Goal: Information Seeking & Learning: Learn about a topic

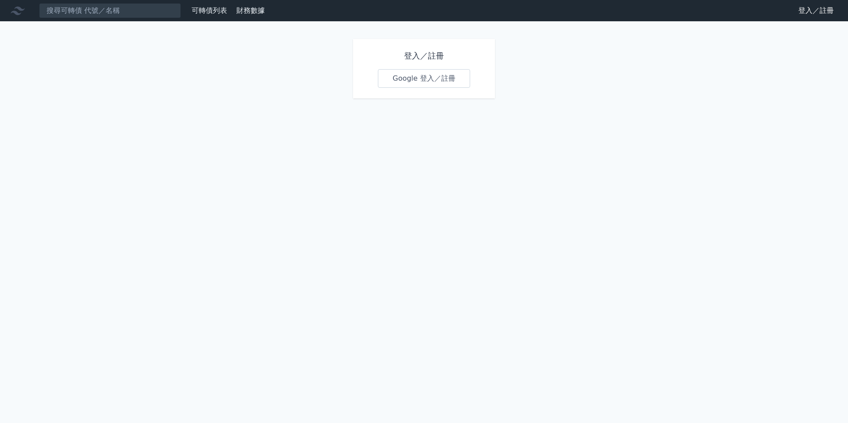
click at [424, 73] on link "Google 登入／註冊" at bounding box center [424, 78] width 92 height 19
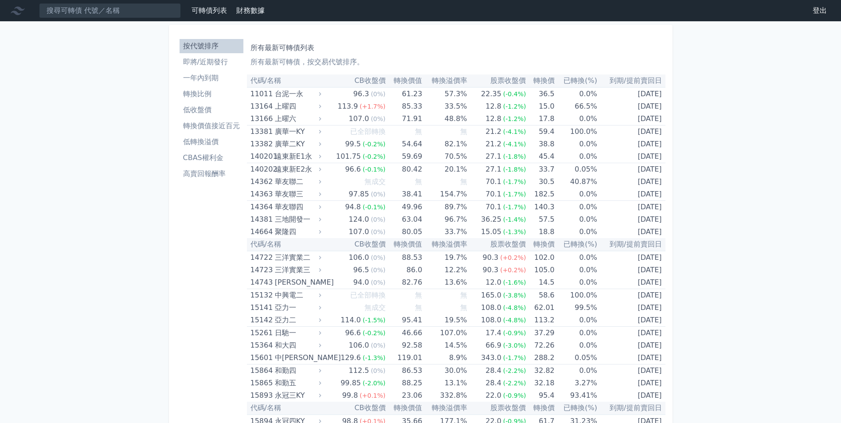
click at [223, 122] on li "轉換價值接近百元" at bounding box center [212, 126] width 64 height 11
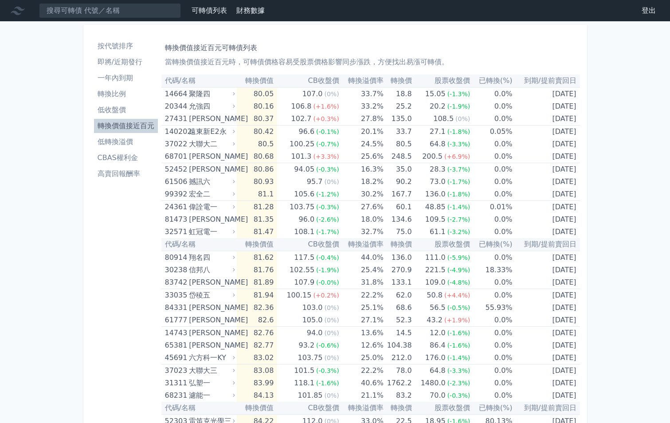
click at [121, 59] on li "即將/近期發行" at bounding box center [126, 62] width 64 height 11
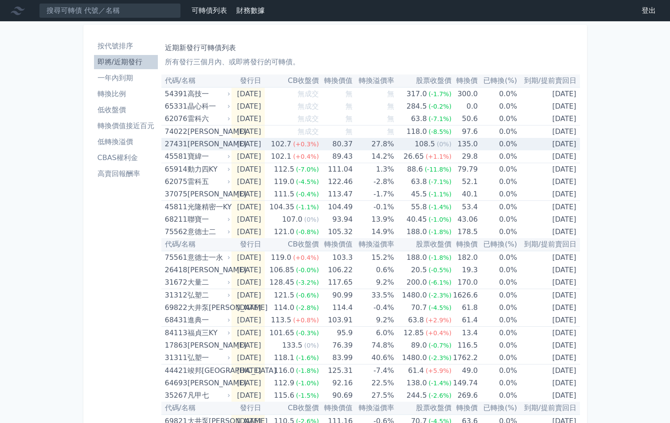
click at [208, 146] on div "[PERSON_NAME]" at bounding box center [208, 144] width 41 height 12
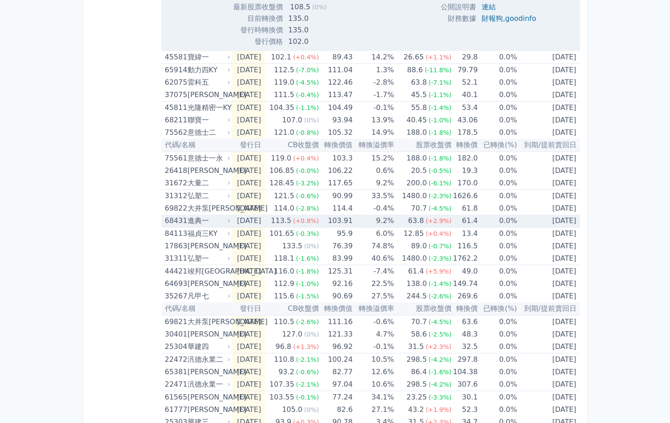
scroll to position [399, 0]
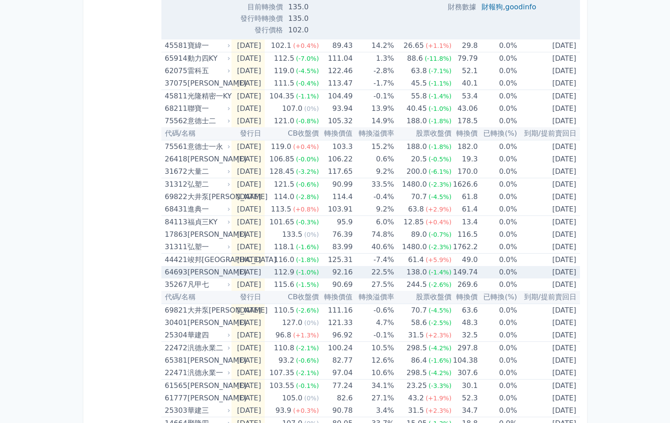
click at [264, 274] on td "[DATE]" at bounding box center [247, 272] width 33 height 12
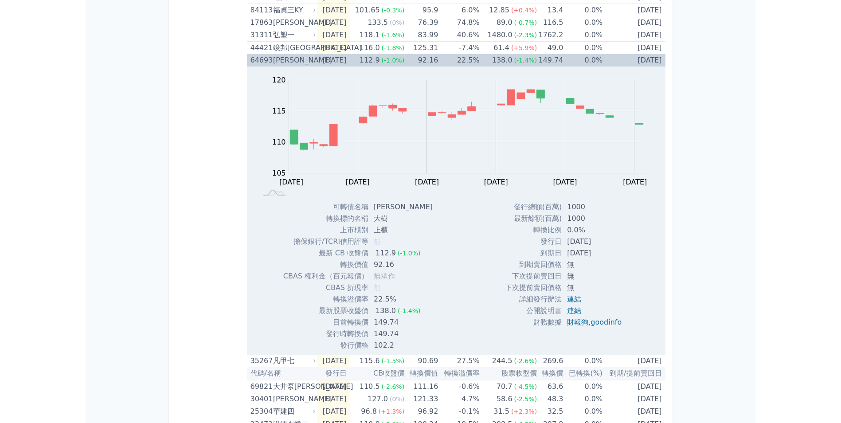
scroll to position [576, 0]
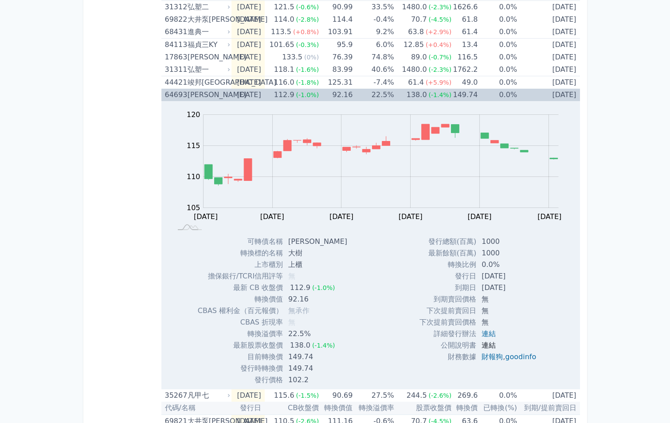
click at [487, 345] on link "連結" at bounding box center [489, 345] width 14 height 8
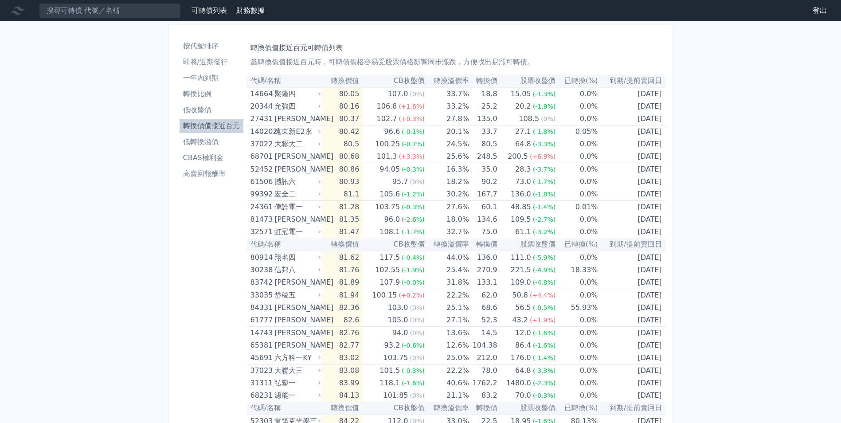
click at [204, 49] on li "按代號排序" at bounding box center [212, 46] width 64 height 11
click at [205, 59] on li "即將/近期發行" at bounding box center [212, 62] width 64 height 11
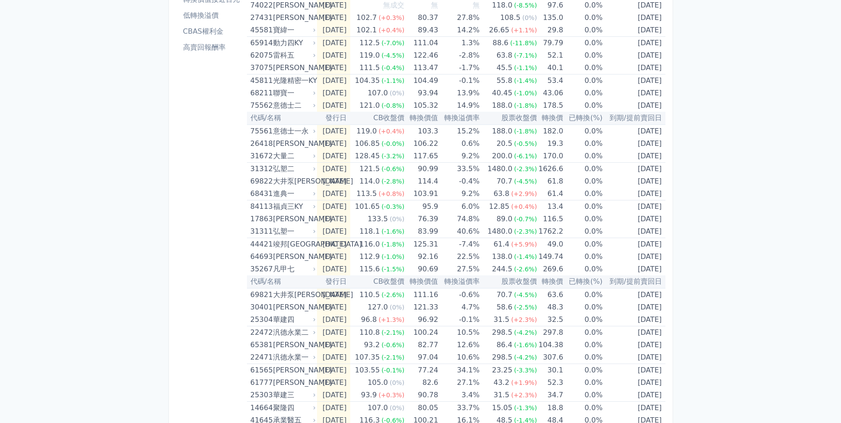
scroll to position [123, 0]
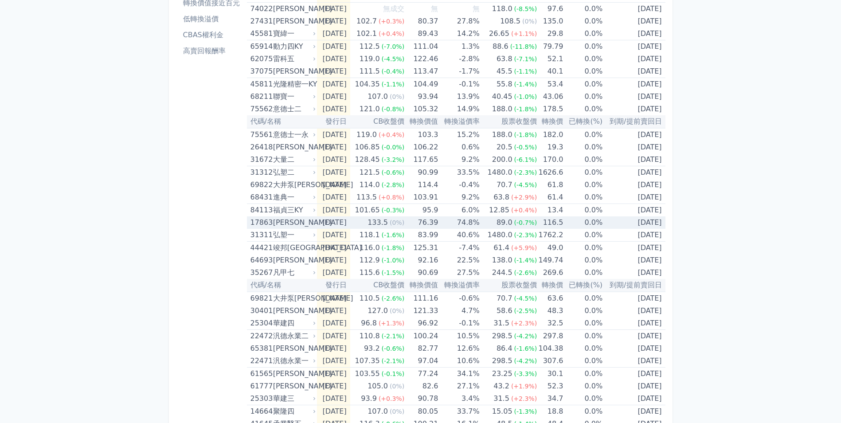
click at [285, 222] on div "[PERSON_NAME]" at bounding box center [293, 222] width 41 height 12
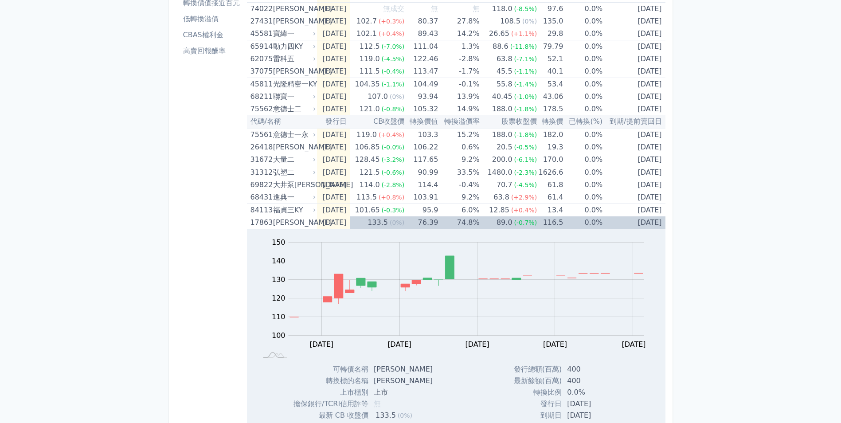
drag, startPoint x: 837, startPoint y: 162, endPoint x: 837, endPoint y: 167, distance: 4.5
click at [837, 167] on div "可轉債列表 財務數據 可轉債列表 財務數據 登出 登出 按代號排序 即將/近期發行 一年內到期 轉換比例 低收盤價 轉換價值接近百元 低轉換溢價" at bounding box center [420, 355] width 841 height 956
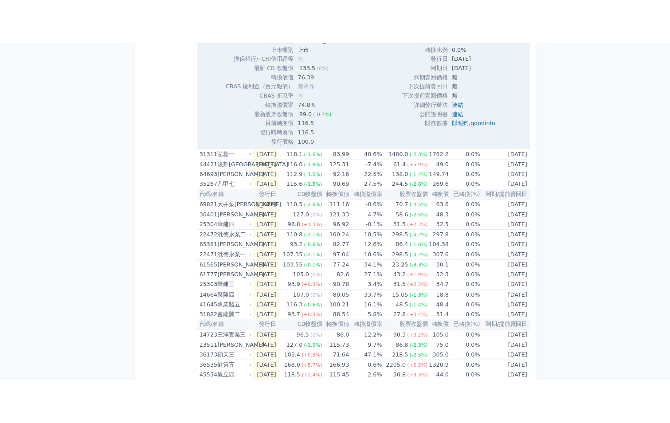
scroll to position [510, 0]
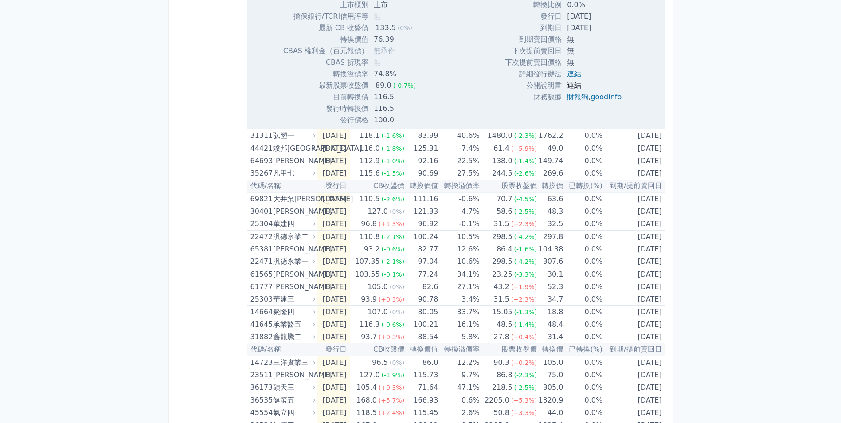
click at [568, 87] on link "連結" at bounding box center [574, 85] width 14 height 8
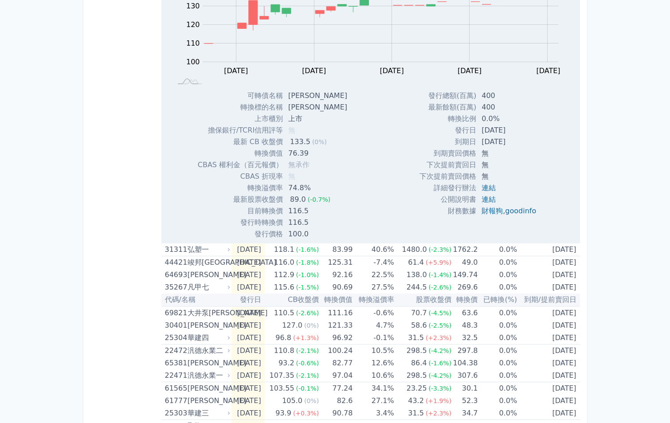
scroll to position [385, 0]
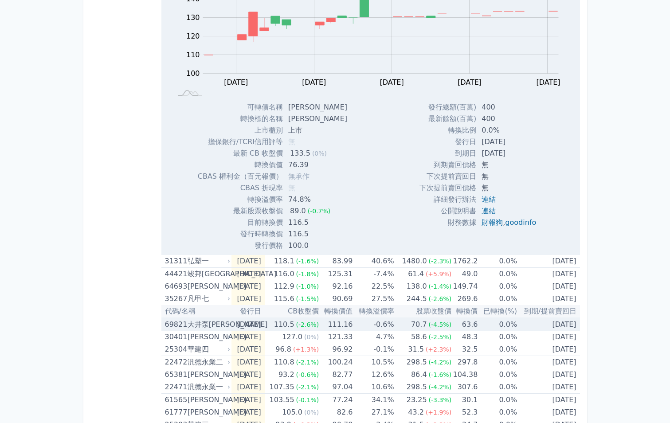
click at [248, 330] on td "[DATE]" at bounding box center [247, 324] width 33 height 13
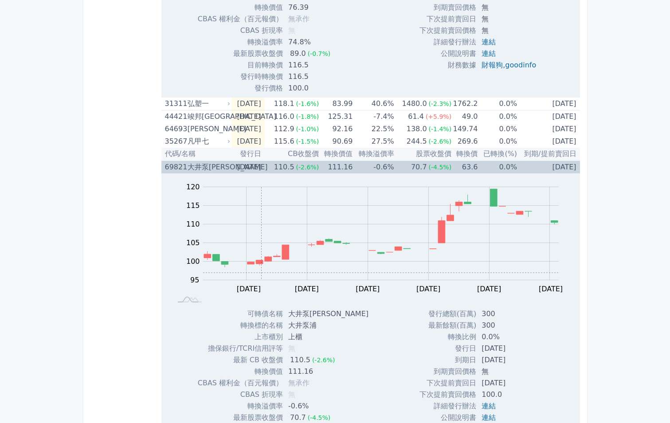
scroll to position [518, 0]
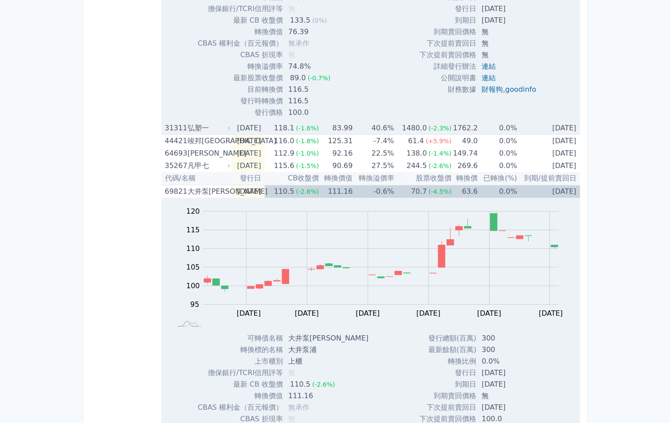
click at [219, 125] on div "弘塑一" at bounding box center [208, 128] width 41 height 12
